Goal: Task Accomplishment & Management: Use online tool/utility

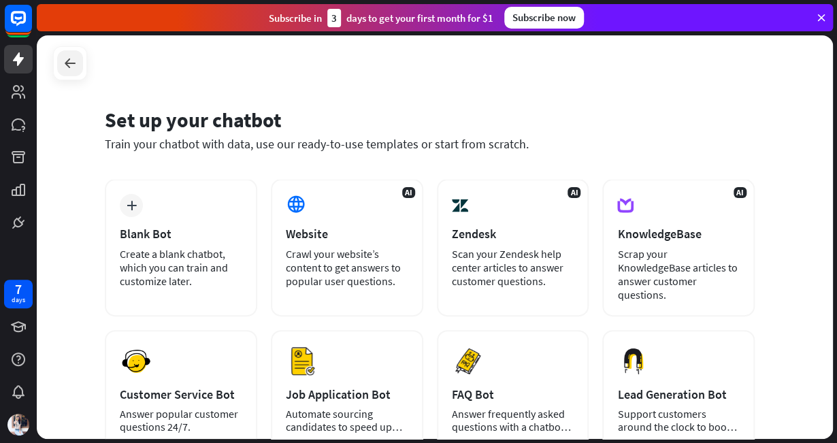
click at [71, 54] on div at bounding box center [70, 63] width 26 height 26
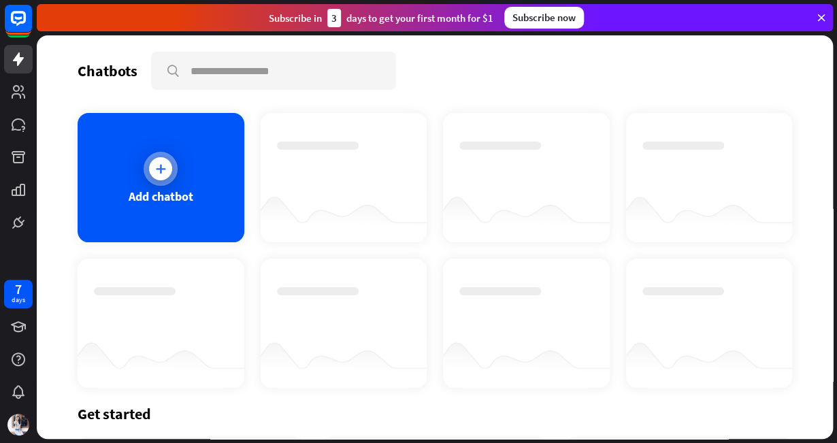
click at [182, 174] on div "Add chatbot" at bounding box center [161, 177] width 167 height 129
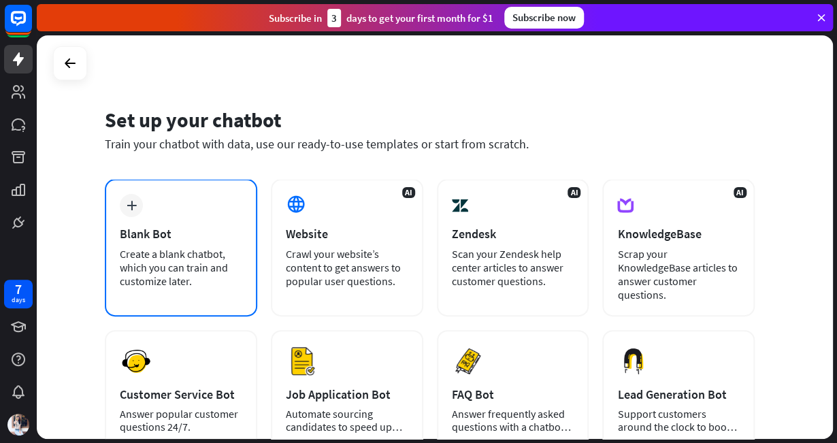
click at [174, 201] on div "plus Blank Bot Create a blank chatbot, which you can train and customize later." at bounding box center [181, 248] width 152 height 138
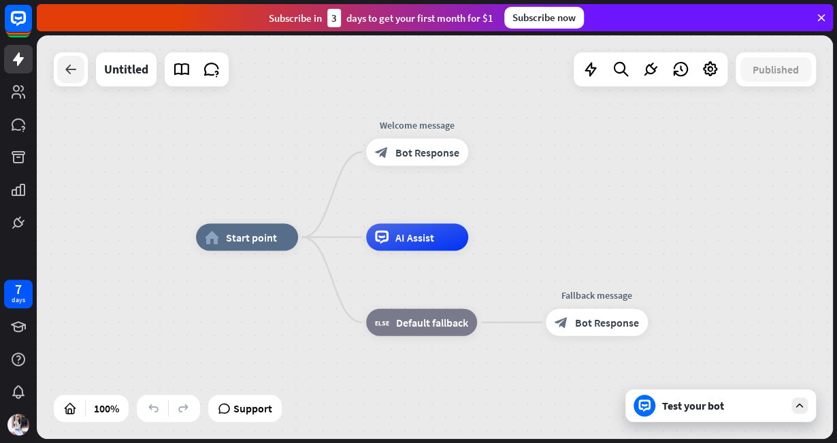
click at [76, 81] on div at bounding box center [70, 69] width 27 height 27
